Goal: Task Accomplishment & Management: Use online tool/utility

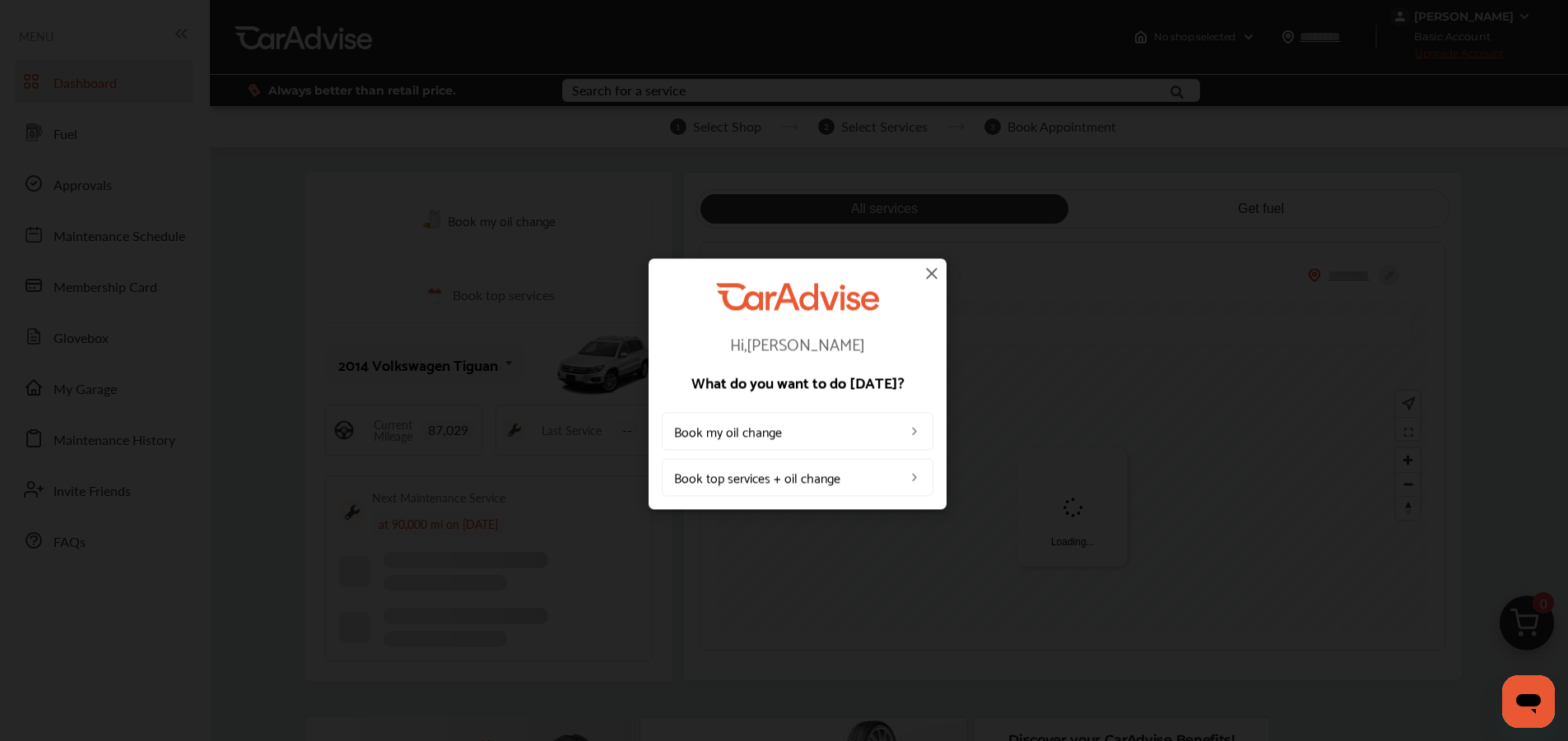
click at [931, 274] on img at bounding box center [931, 273] width 20 height 20
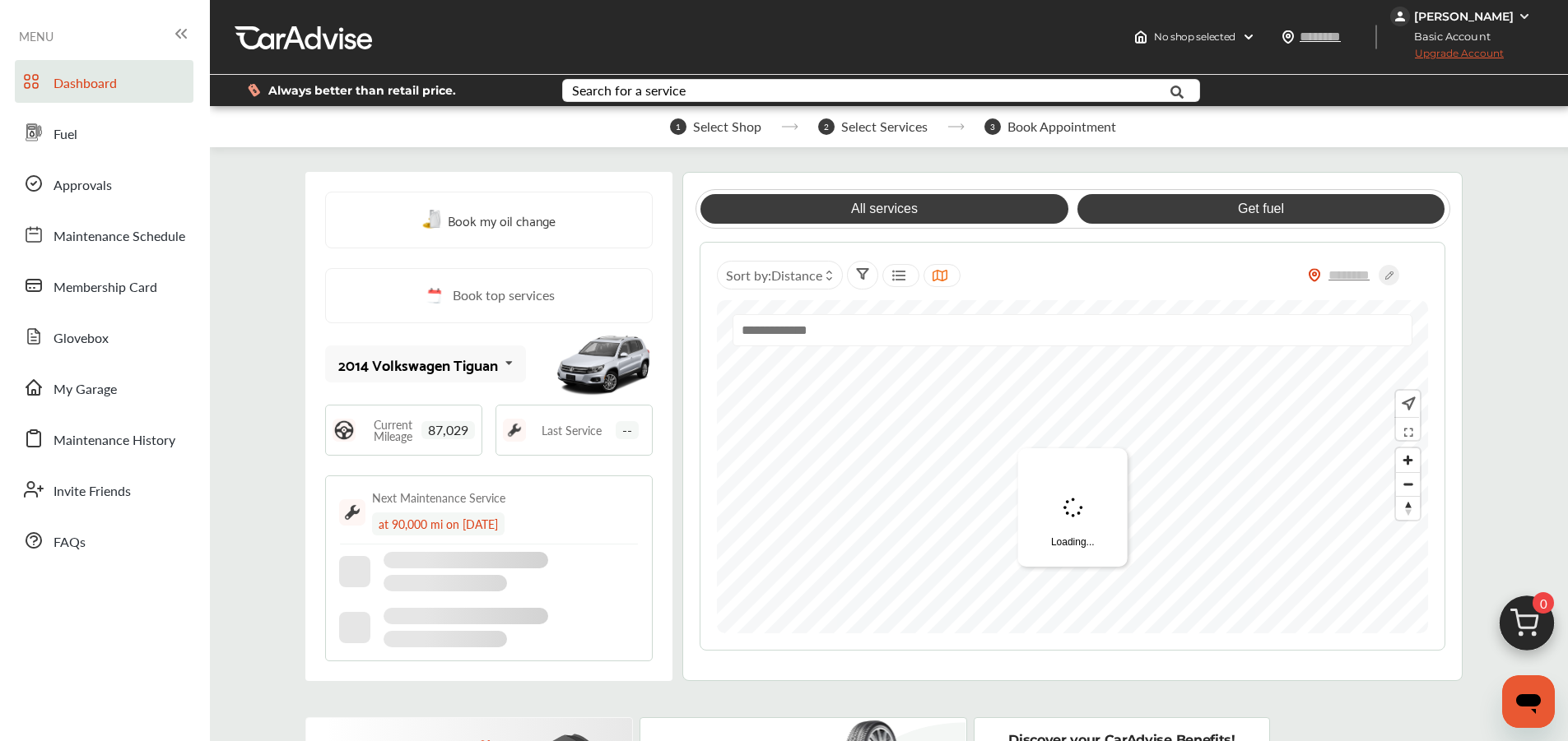
click at [1187, 210] on link "Get fuel" at bounding box center [1261, 209] width 367 height 29
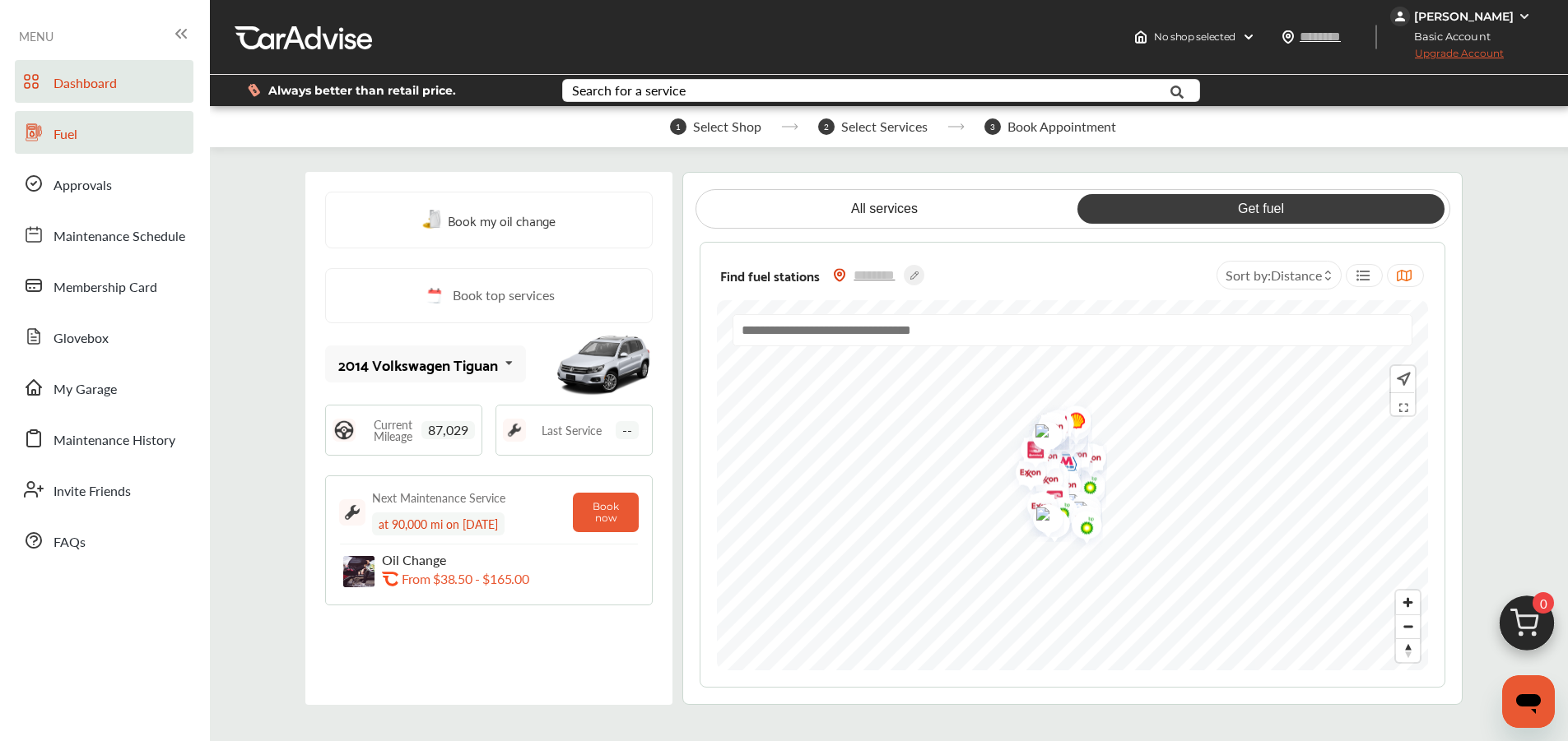
click at [86, 142] on link "Fuel" at bounding box center [104, 131] width 178 height 42
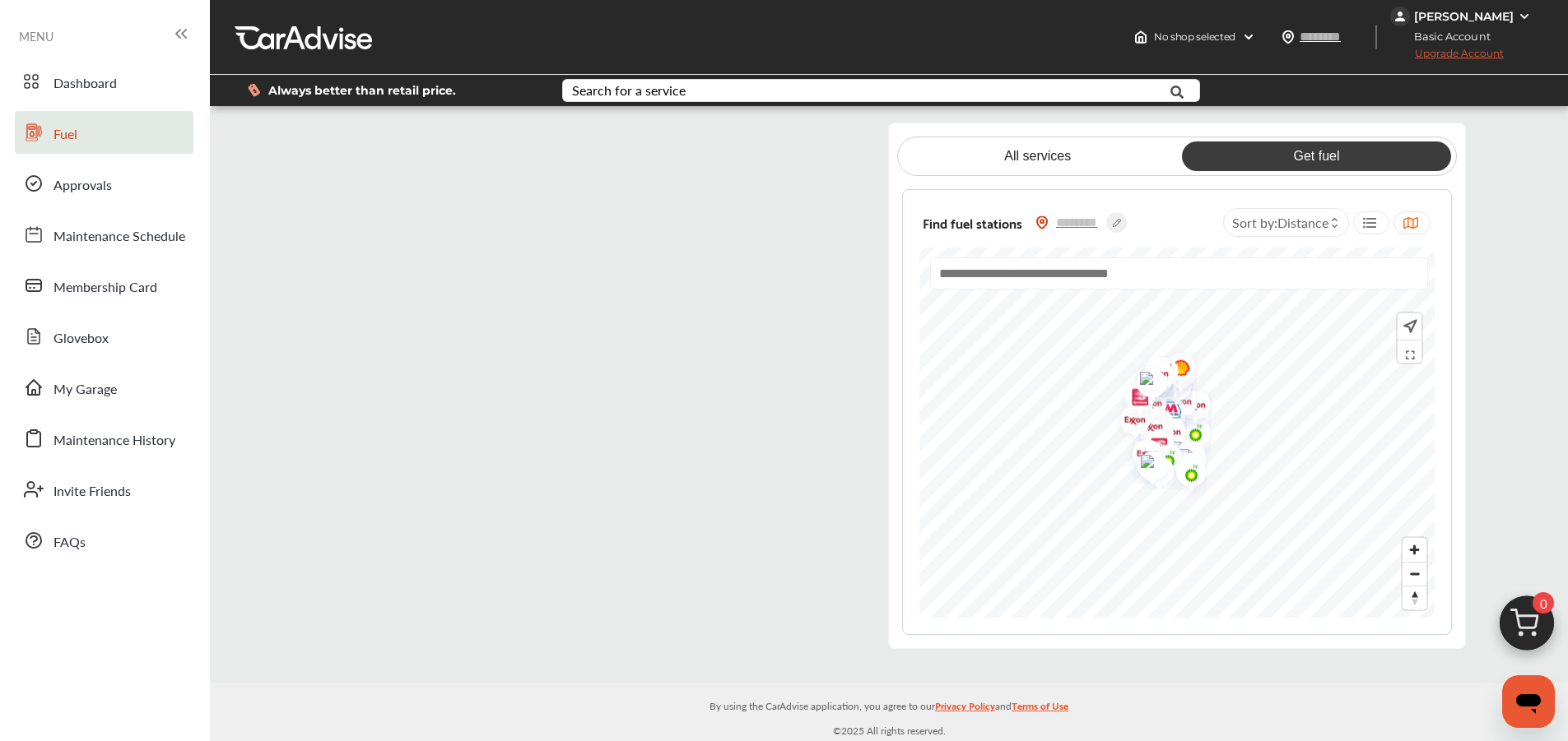
click at [781, 146] on flutter-view at bounding box center [587, 386] width 551 height 527
click at [1297, 154] on link "Get fuel" at bounding box center [1315, 157] width 269 height 29
click at [81, 128] on link "Fuel" at bounding box center [104, 131] width 178 height 42
click at [458, 299] on flutter-view at bounding box center [587, 386] width 551 height 527
click at [541, 374] on flutter-view at bounding box center [587, 386] width 551 height 527
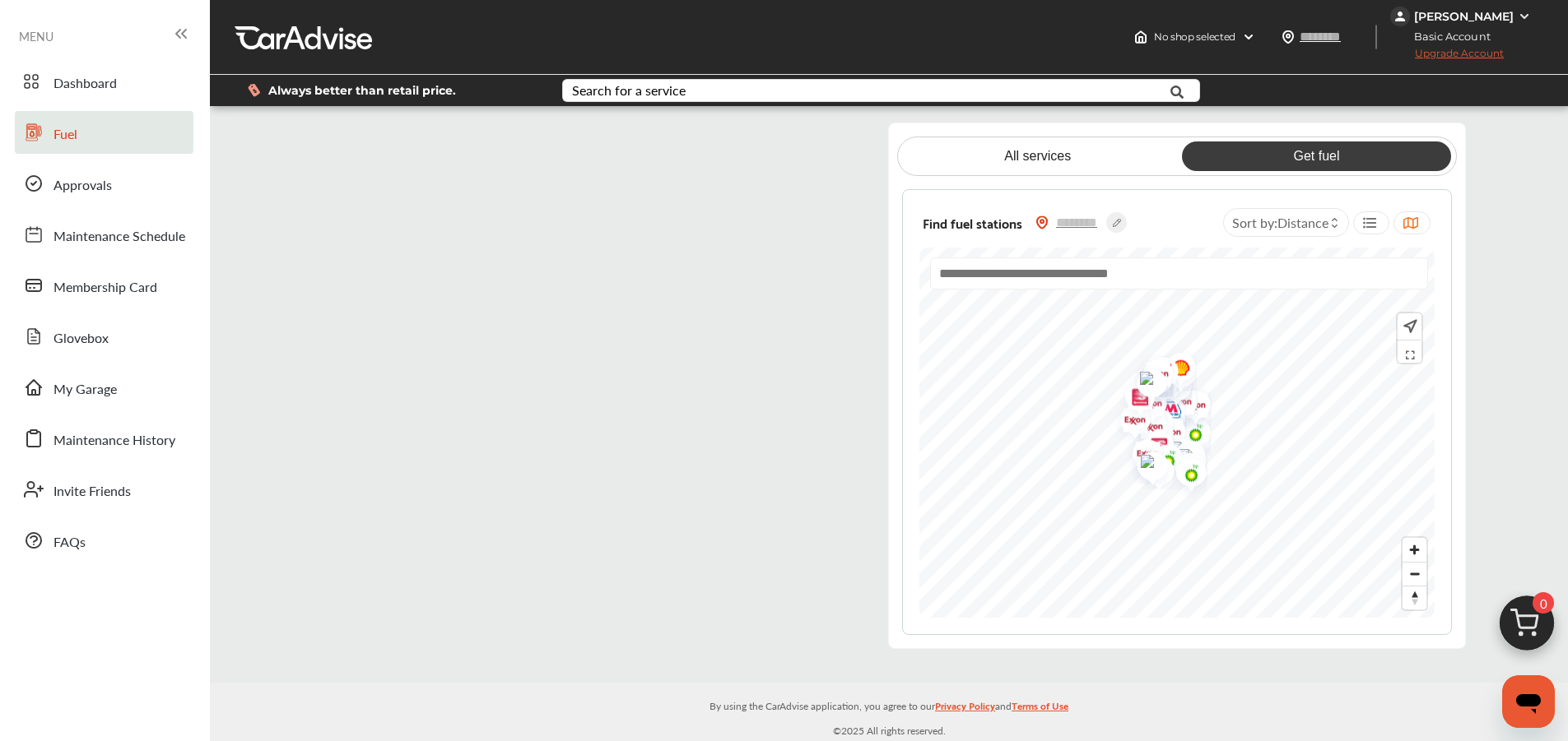
click at [836, 190] on flutter-view at bounding box center [587, 386] width 551 height 527
click at [122, 100] on link "Dashboard" at bounding box center [104, 80] width 178 height 42
